Goal: Task Accomplishment & Management: Complete application form

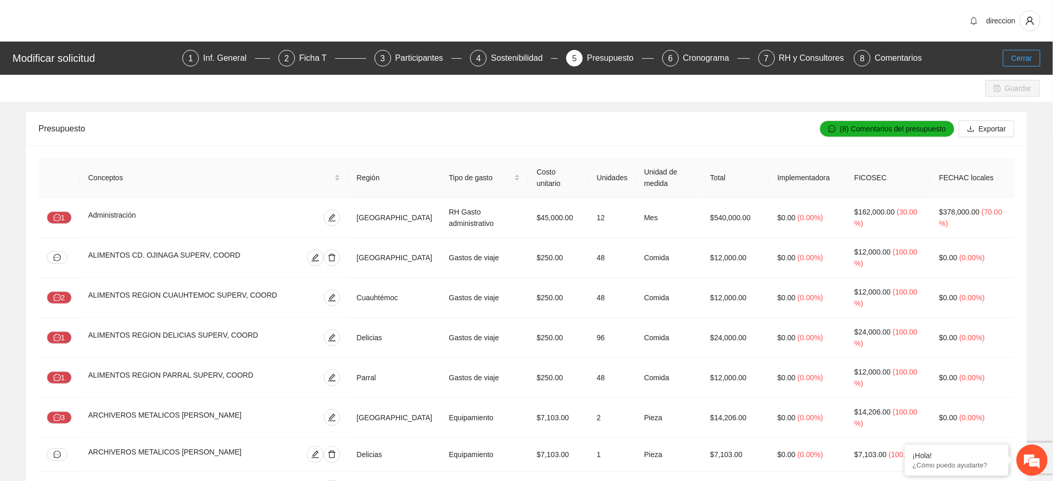
click at [1018, 59] on span "Cerrar" at bounding box center [1021, 57] width 21 height 11
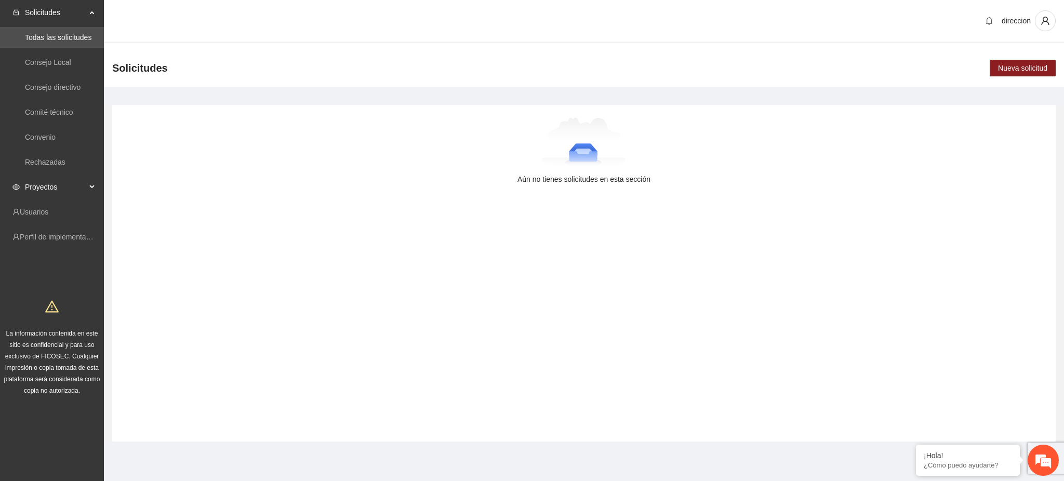
click at [29, 185] on span "Proyectos" at bounding box center [55, 187] width 61 height 21
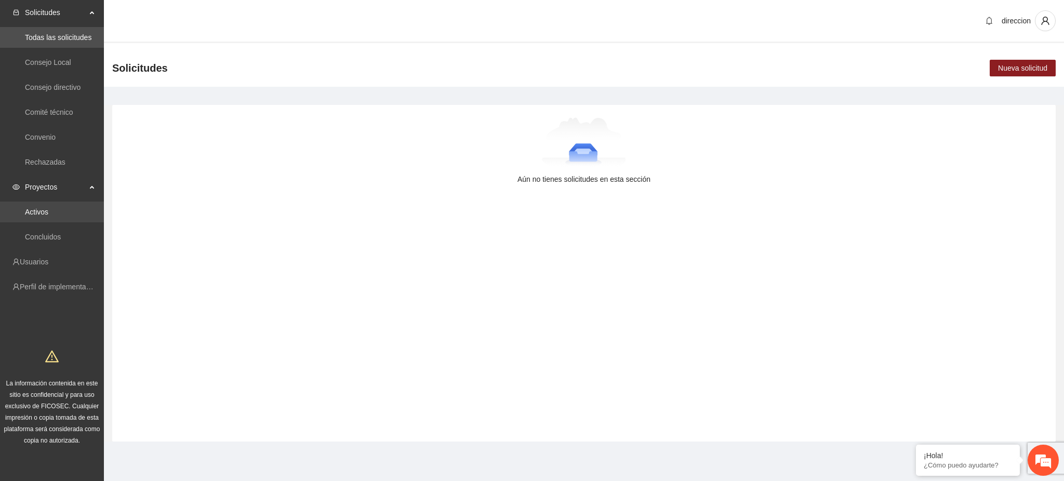
click at [36, 211] on link "Activos" at bounding box center [36, 212] width 23 height 8
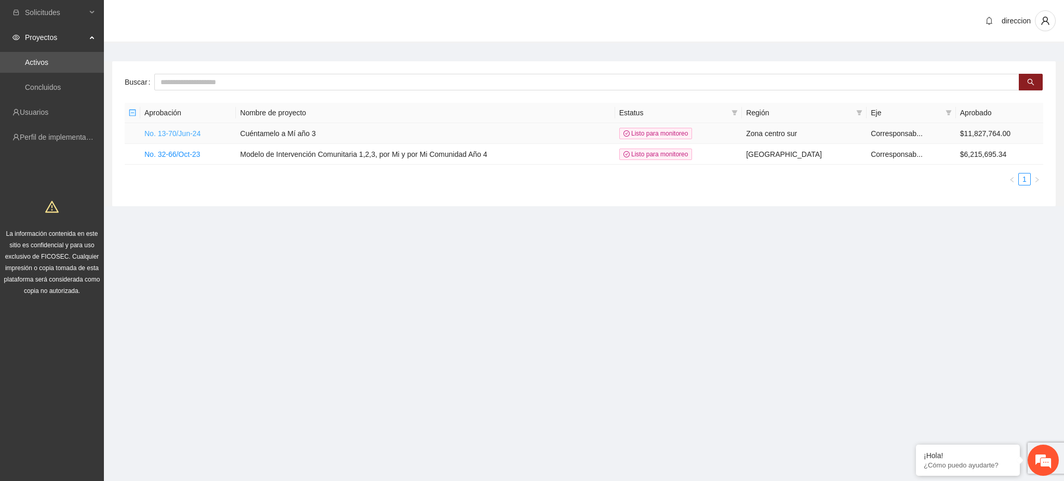
click at [176, 131] on link "No. 13-70/Jun-24" at bounding box center [172, 133] width 56 height 8
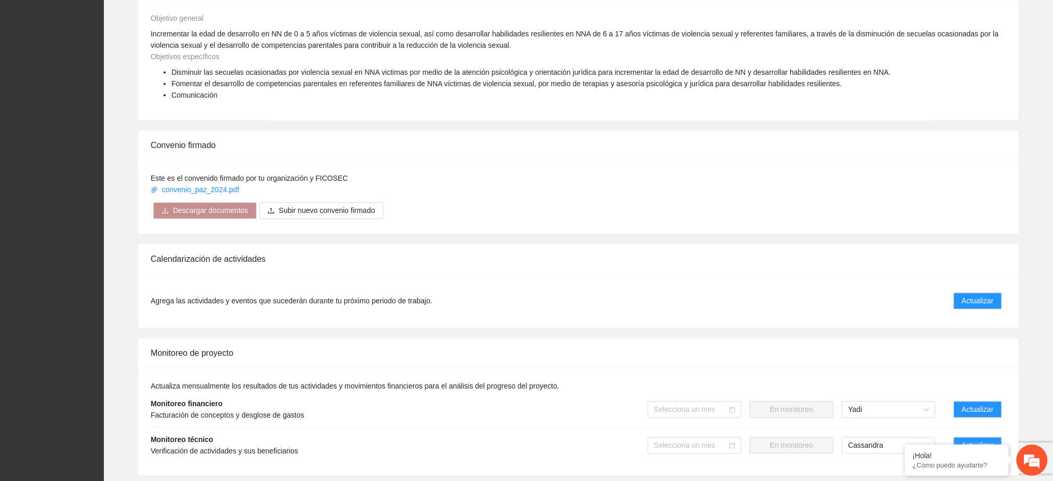
scroll to position [692, 0]
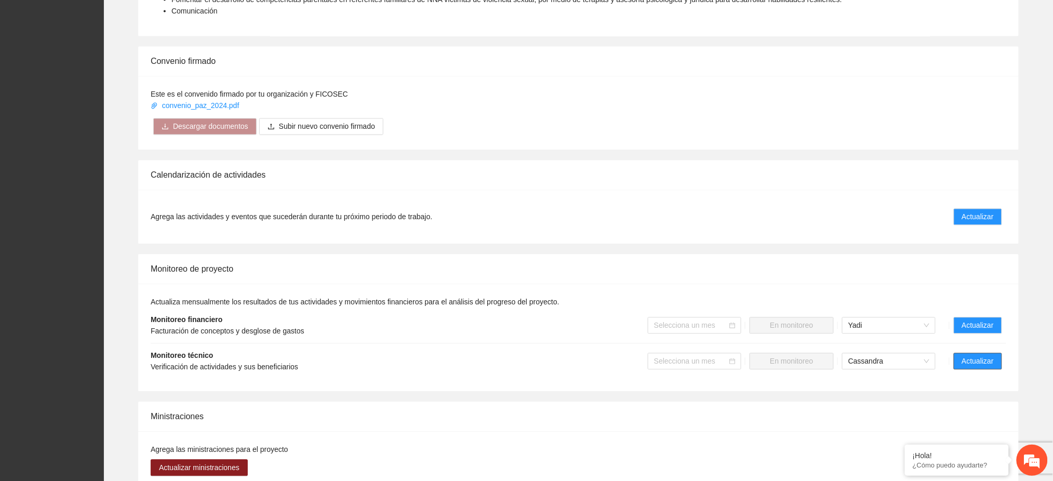
click at [991, 356] on span "Actualizar" at bounding box center [978, 361] width 32 height 11
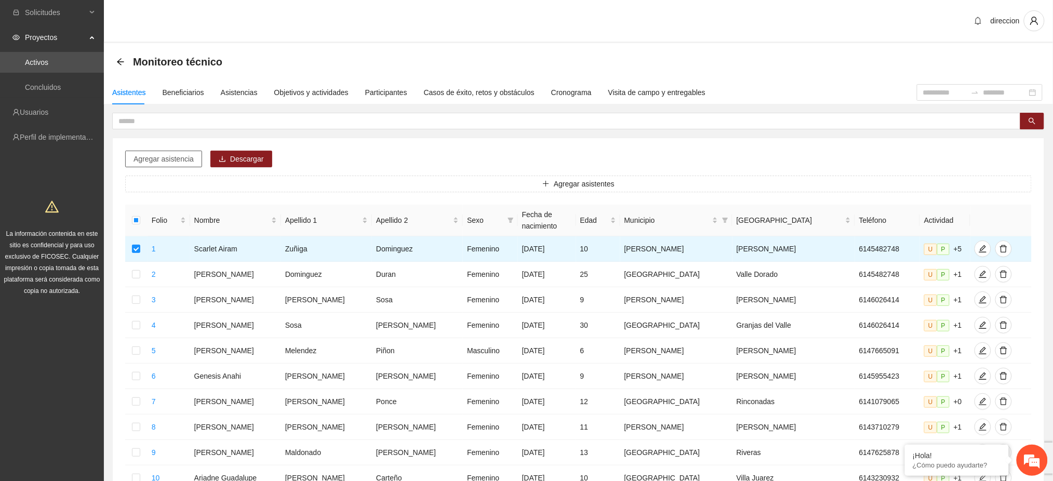
click at [167, 165] on button "Agregar asistencia" at bounding box center [163, 159] width 77 height 17
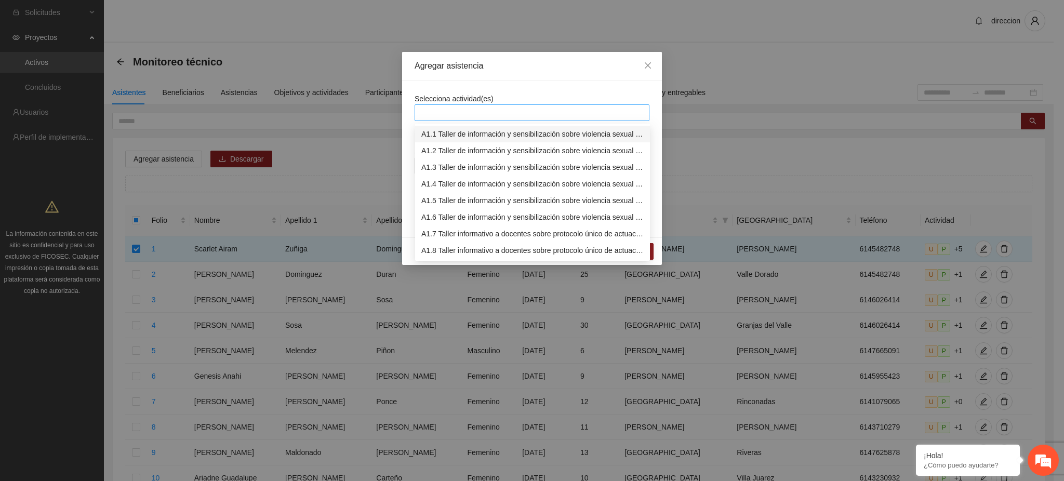
click at [453, 109] on div at bounding box center [532, 112] width 230 height 12
type input "***"
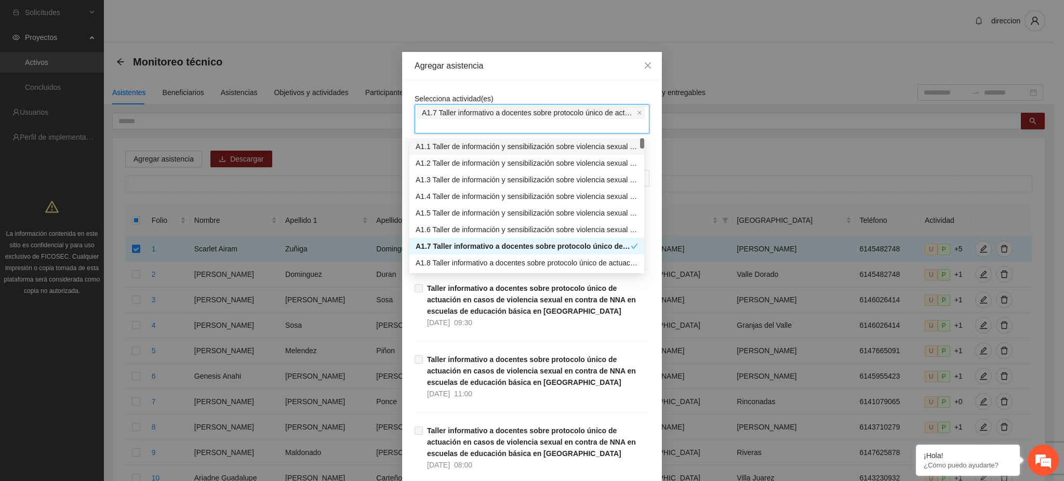
click at [527, 82] on div "Selecciona actividad(es) A1.7 Taller informativo a docentes sobre protocolo úni…" at bounding box center [532, 379] width 260 height 596
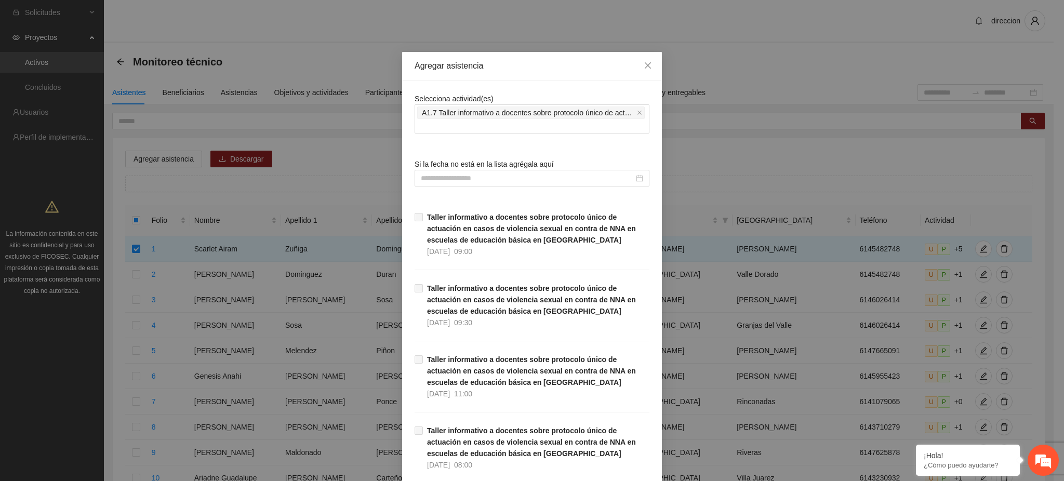
click at [467, 233] on strong "Taller informativo a docentes sobre protocolo único de actuación en casos de vi…" at bounding box center [531, 228] width 209 height 31
click at [503, 179] on input at bounding box center [527, 177] width 213 height 11
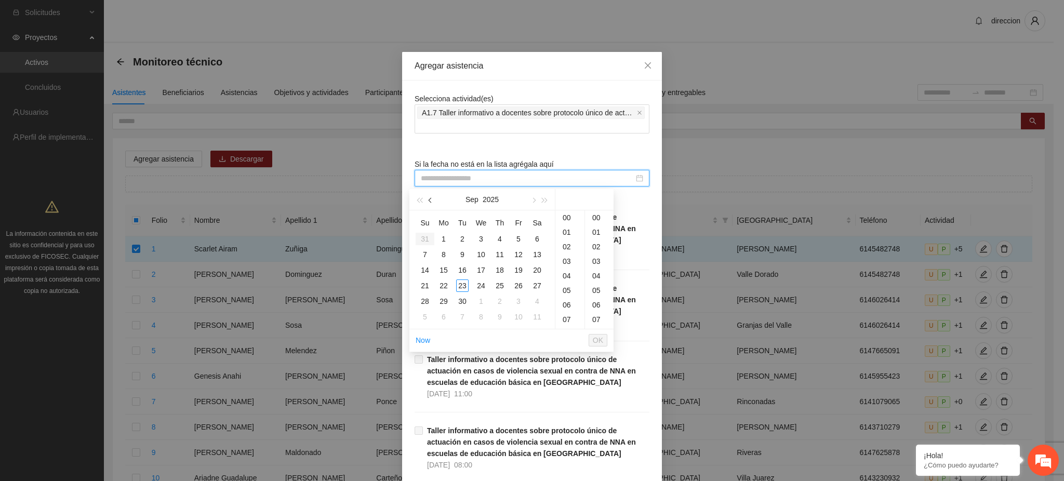
click at [431, 202] on span "button" at bounding box center [431, 200] width 5 height 5
type input "**********"
click at [435, 200] on button "button" at bounding box center [430, 199] width 11 height 21
type input "**********"
click at [431, 202] on span "button" at bounding box center [431, 200] width 5 height 5
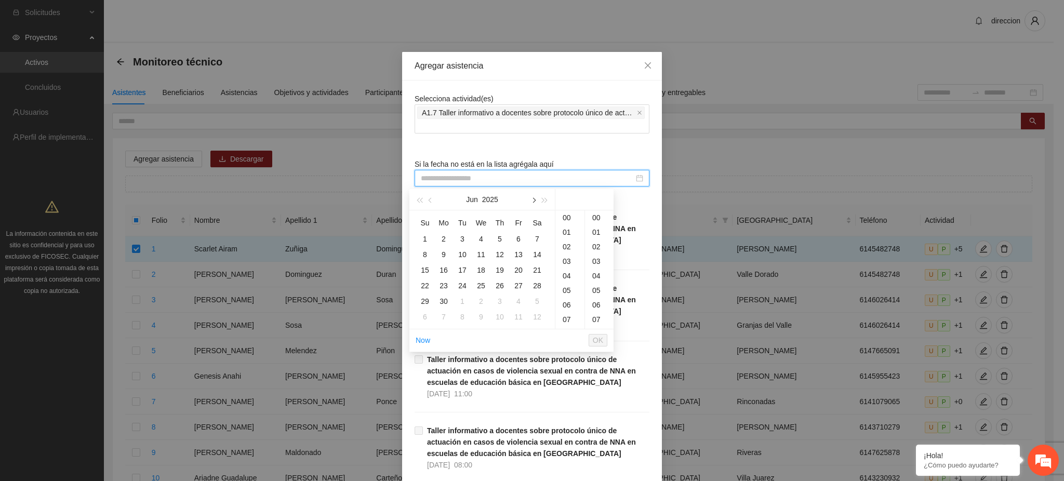
click at [533, 203] on span "button" at bounding box center [532, 200] width 5 height 5
click at [585, 147] on div "Selecciona actividad(es) A1.7 Taller informativo a docentes sobre protocolo úni…" at bounding box center [531, 378] width 235 height 571
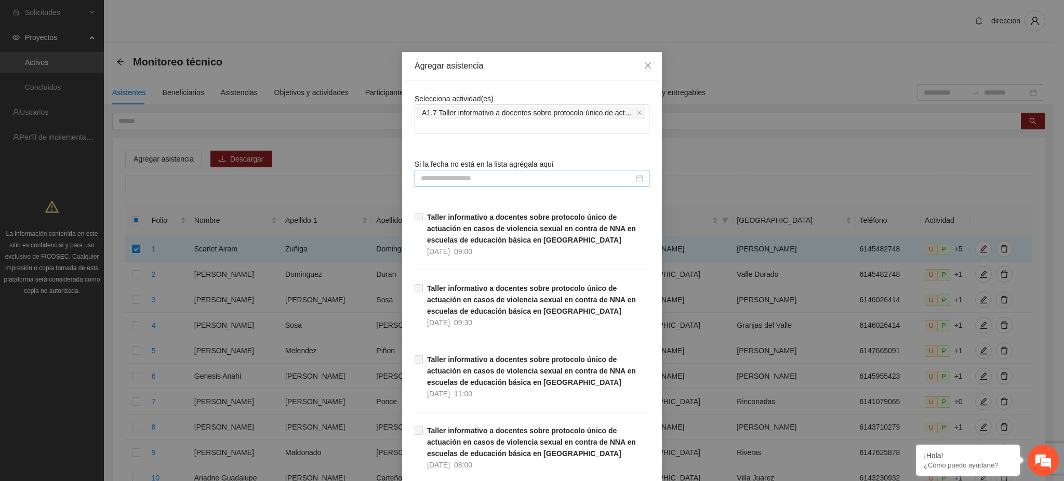
click at [512, 172] on div at bounding box center [532, 177] width 222 height 11
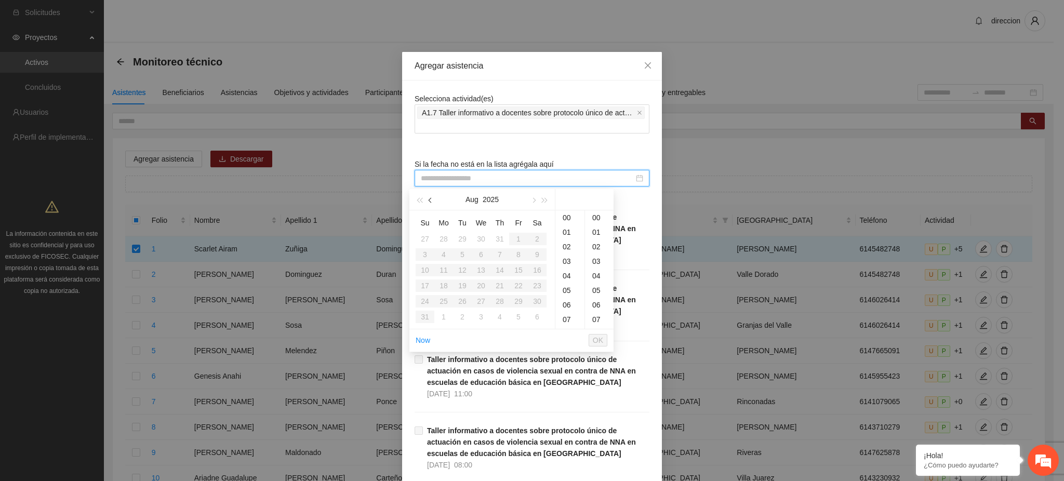
click at [433, 202] on button "button" at bounding box center [430, 199] width 11 height 21
type input "**********"
click at [559, 151] on div "Selecciona actividad(es) A1.7 Taller informativo a docentes sobre protocolo úni…" at bounding box center [531, 378] width 235 height 571
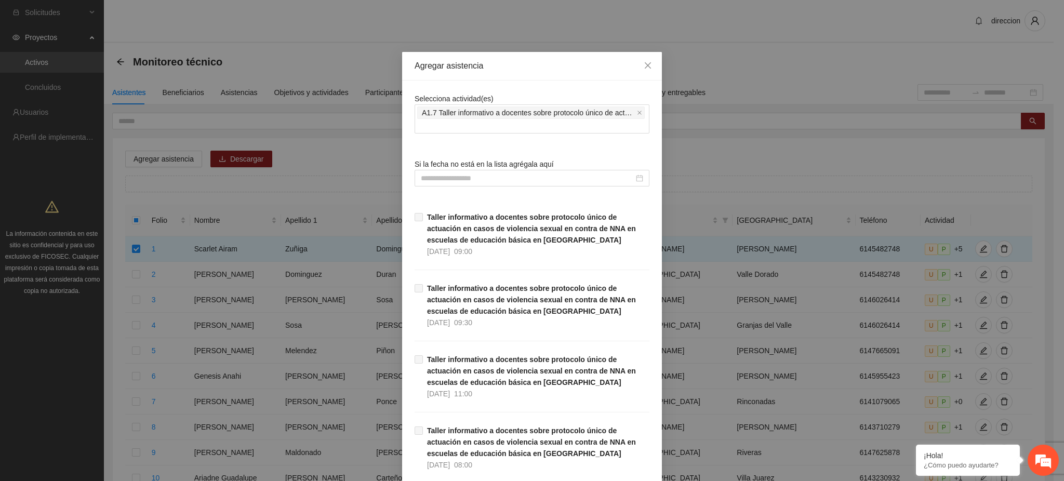
click at [444, 232] on strong "Taller informativo a docentes sobre protocolo único de actuación en casos de vi…" at bounding box center [531, 228] width 209 height 31
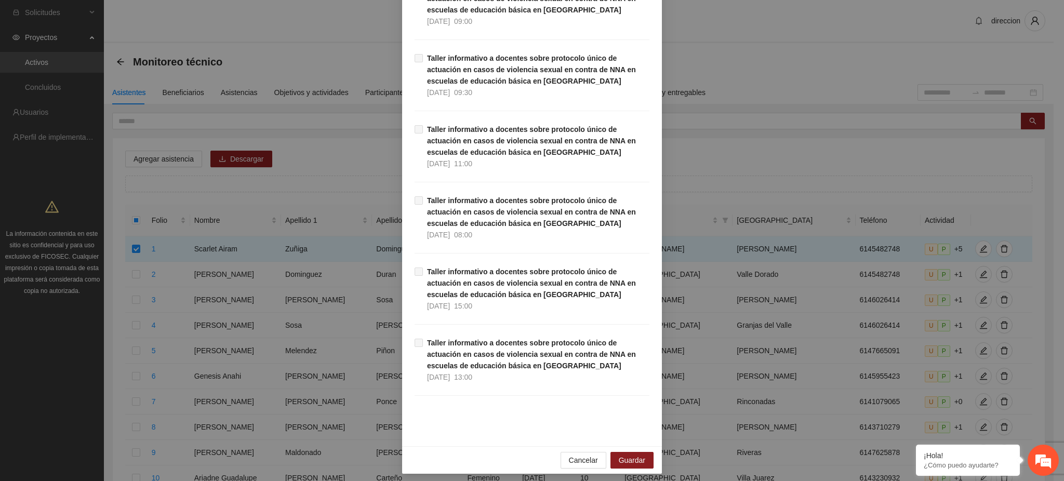
scroll to position [235, 0]
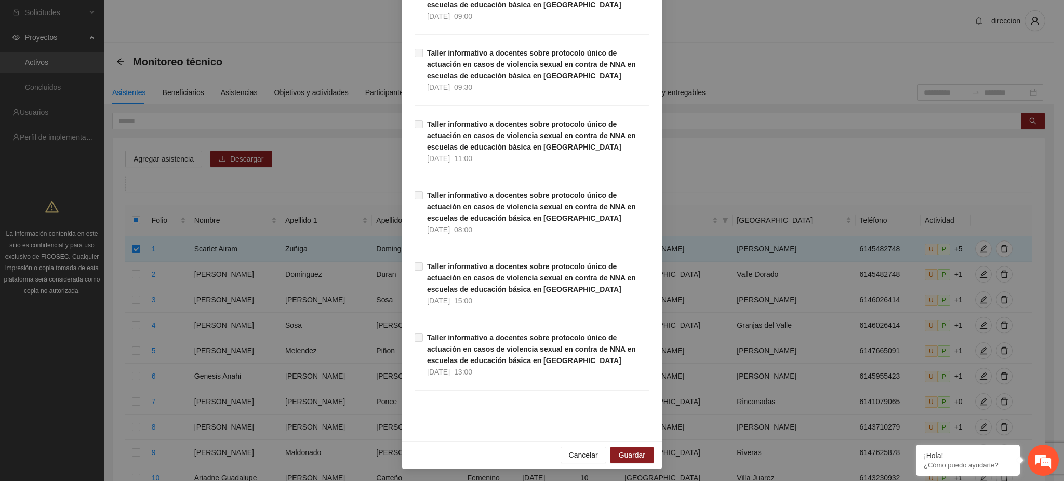
click at [464, 223] on span "Taller informativo a docentes sobre protocolo único de actuación en casos de vi…" at bounding box center [536, 213] width 226 height 46
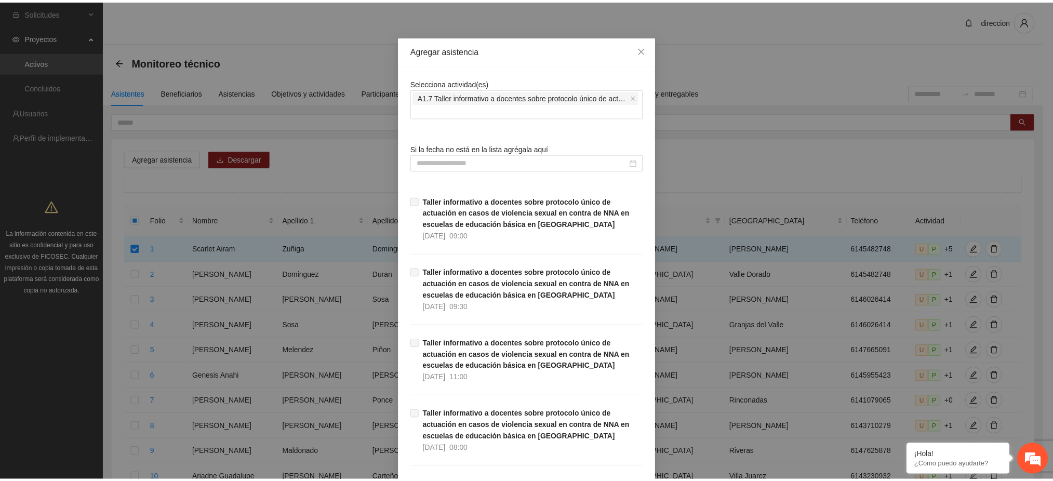
scroll to position [0, 0]
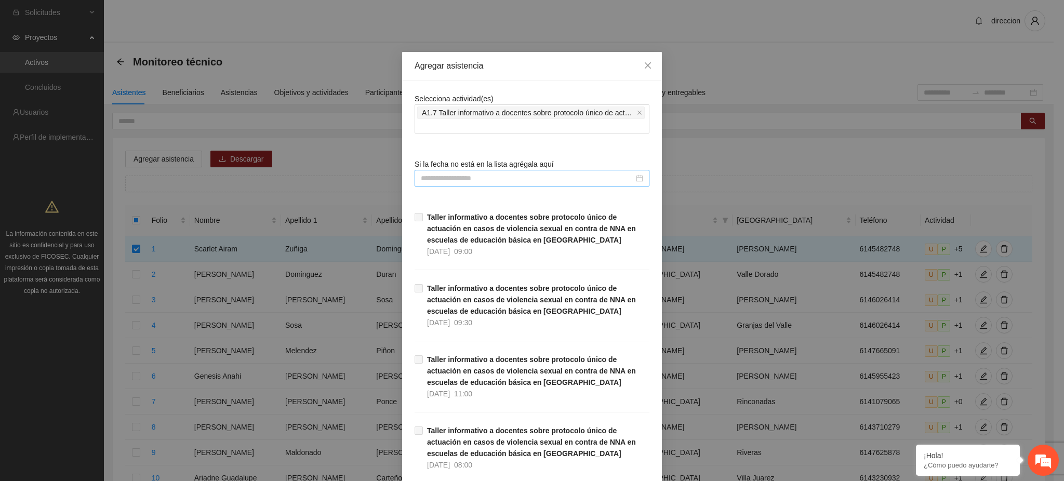
click at [570, 182] on input at bounding box center [527, 177] width 213 height 11
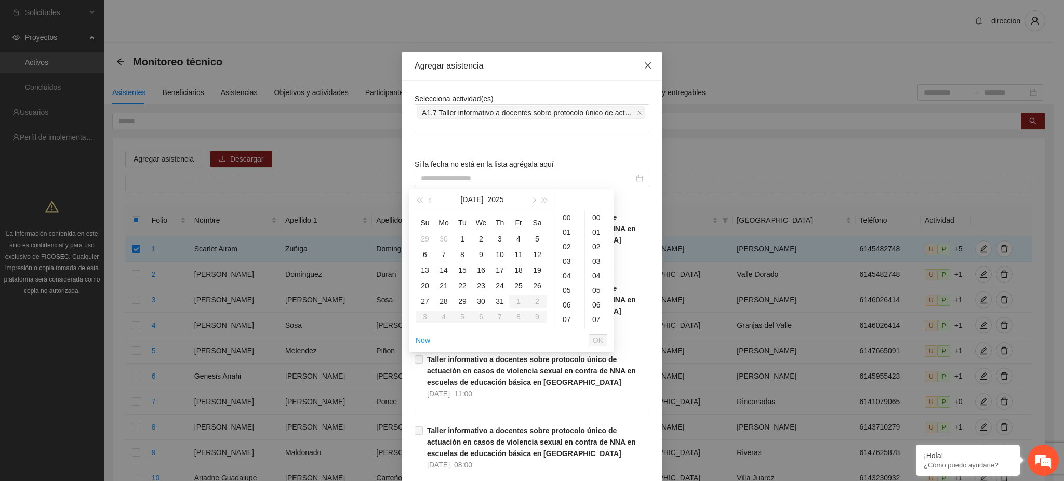
click at [644, 64] on icon "close" at bounding box center [648, 65] width 8 height 8
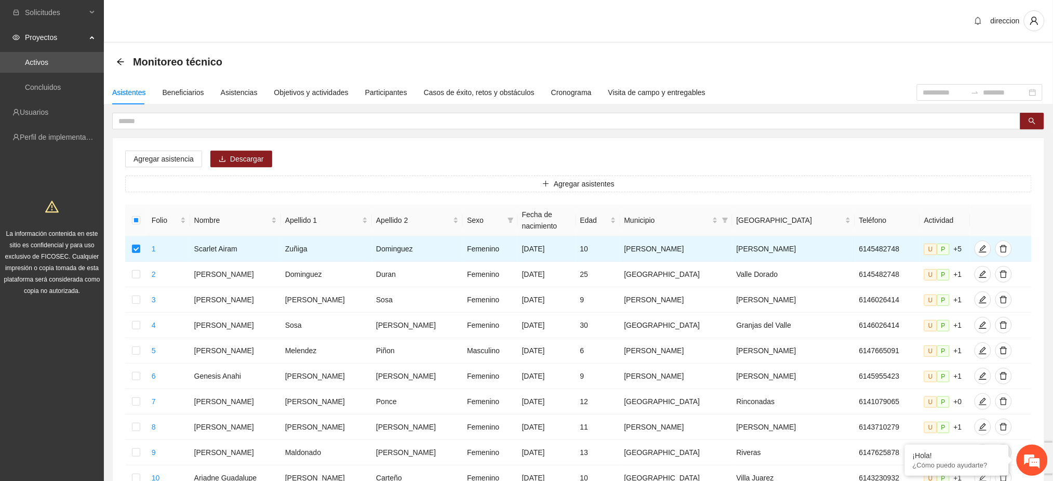
click at [634, 64] on div "Monitoreo técnico" at bounding box center [578, 61] width 924 height 21
